Goal: Find specific page/section: Find specific page/section

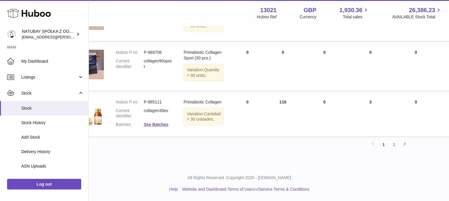
scroll to position [519, 29]
click at [400, 141] on link "Next" at bounding box center [404, 144] width 11 height 11
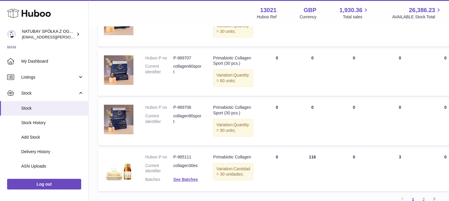
scroll to position [469, 0]
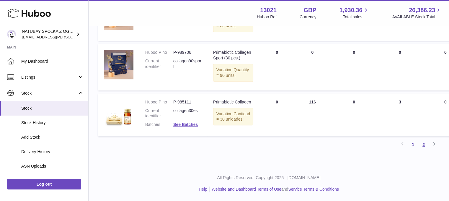
click at [427, 150] on link "2" at bounding box center [423, 144] width 11 height 11
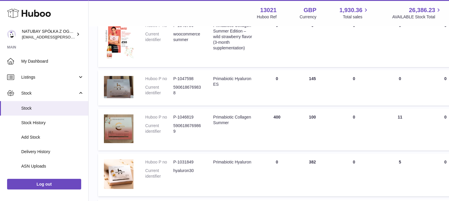
scroll to position [27, 0]
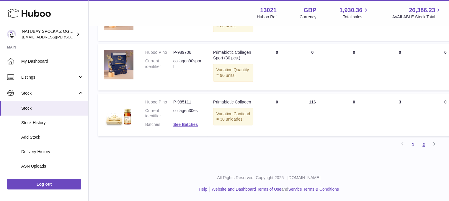
click at [425, 142] on link "2" at bounding box center [423, 144] width 11 height 11
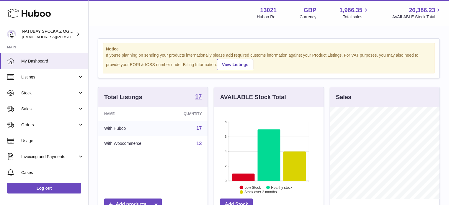
scroll to position [92, 109]
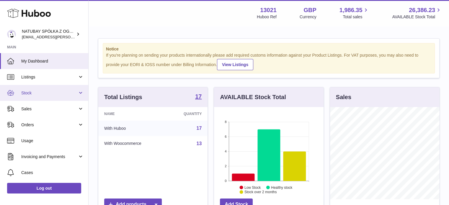
click at [45, 95] on span "Stock" at bounding box center [49, 93] width 56 height 6
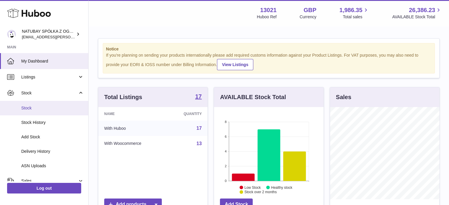
click at [47, 107] on span "Stock" at bounding box center [52, 108] width 63 height 6
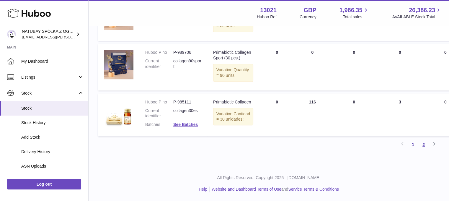
click at [424, 144] on link "2" at bounding box center [423, 144] width 11 height 11
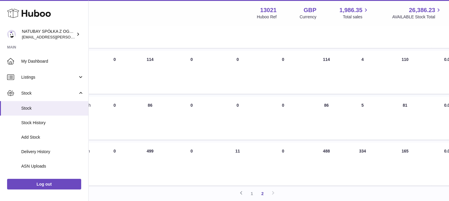
scroll to position [236, 161]
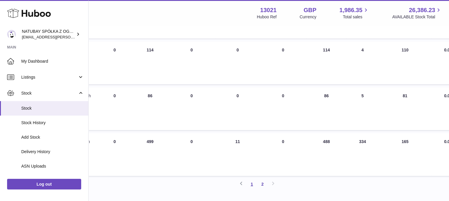
click at [251, 189] on link "1" at bounding box center [251, 183] width 11 height 11
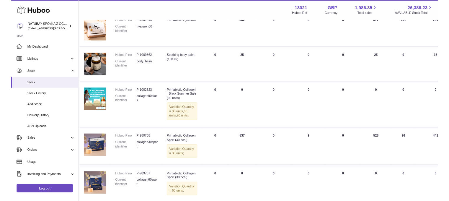
scroll to position [236, 0]
